Goal: Book appointment/travel/reservation

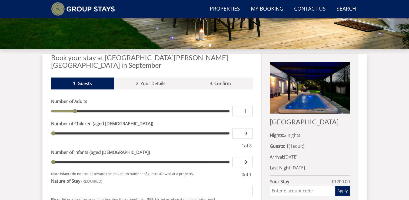
scroll to position [171, 0]
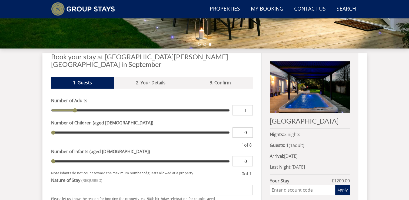
click at [249, 105] on input "1" at bounding box center [243, 110] width 20 height 10
click at [248, 105] on input "1" at bounding box center [243, 110] width 20 height 10
type input "8"
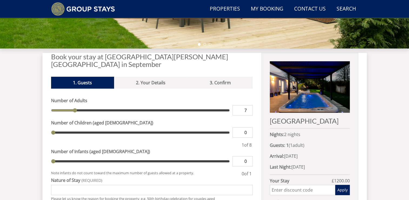
type input "7"
click at [245, 127] on input "0" at bounding box center [243, 132] width 20 height 10
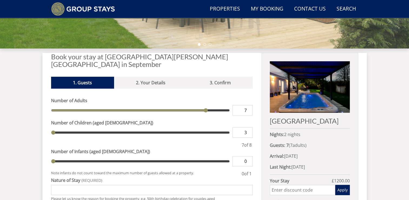
type input "3"
type input "1"
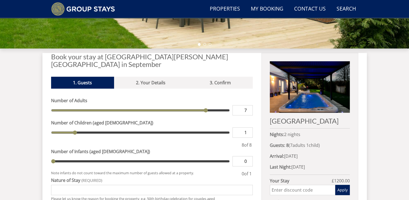
click at [246, 105] on input "7" at bounding box center [243, 110] width 20 height 10
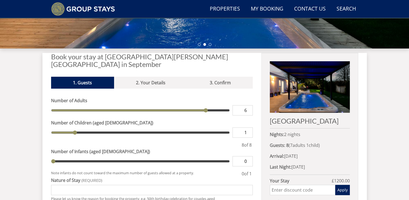
type input "6"
type input "0"
click at [250, 127] on input "0" at bounding box center [243, 132] width 20 height 10
type input "0"
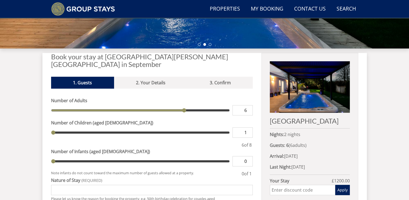
type input "1"
click at [249, 127] on input "1" at bounding box center [243, 132] width 20 height 10
type input "1"
type input "2"
click at [249, 127] on input "2" at bounding box center [243, 132] width 20 height 10
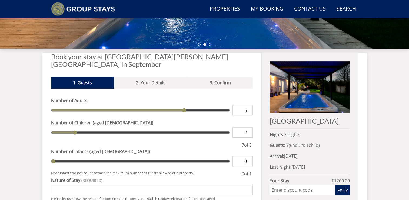
type input "2"
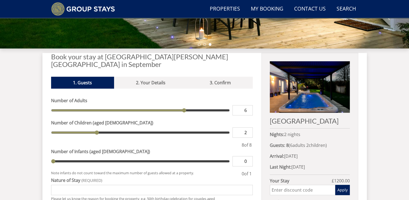
click at [257, 127] on div "Book your stay at [GEOGRAPHIC_DATA][PERSON_NAME][GEOGRAPHIC_DATA] in September …" at bounding box center [204, 160] width 307 height 214
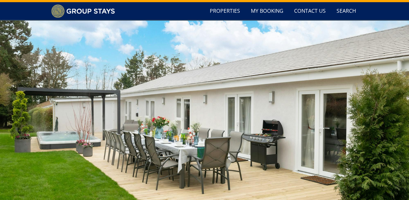
scroll to position [9, 0]
